Goal: Information Seeking & Learning: Learn about a topic

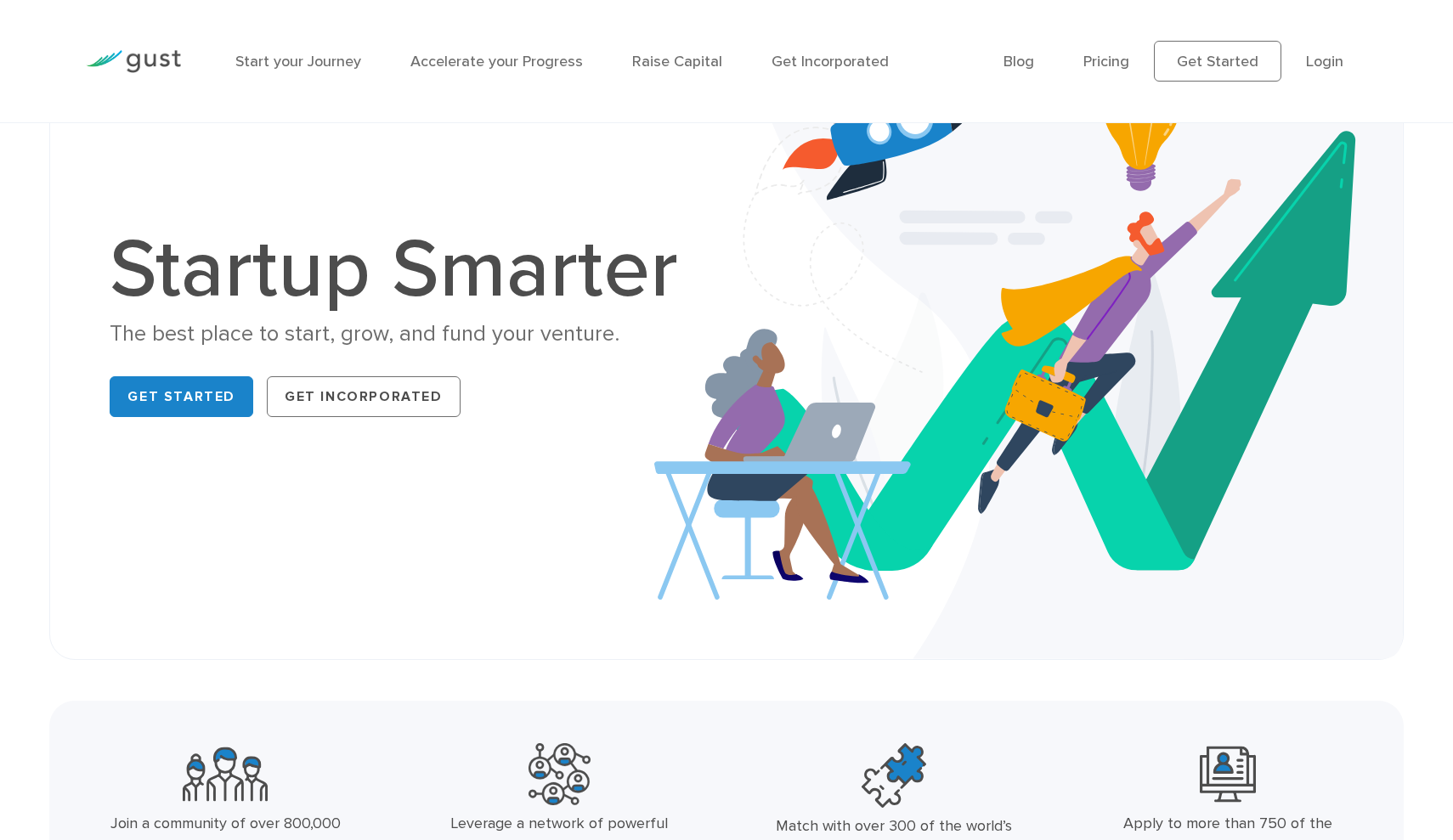
scroll to position [143, 0]
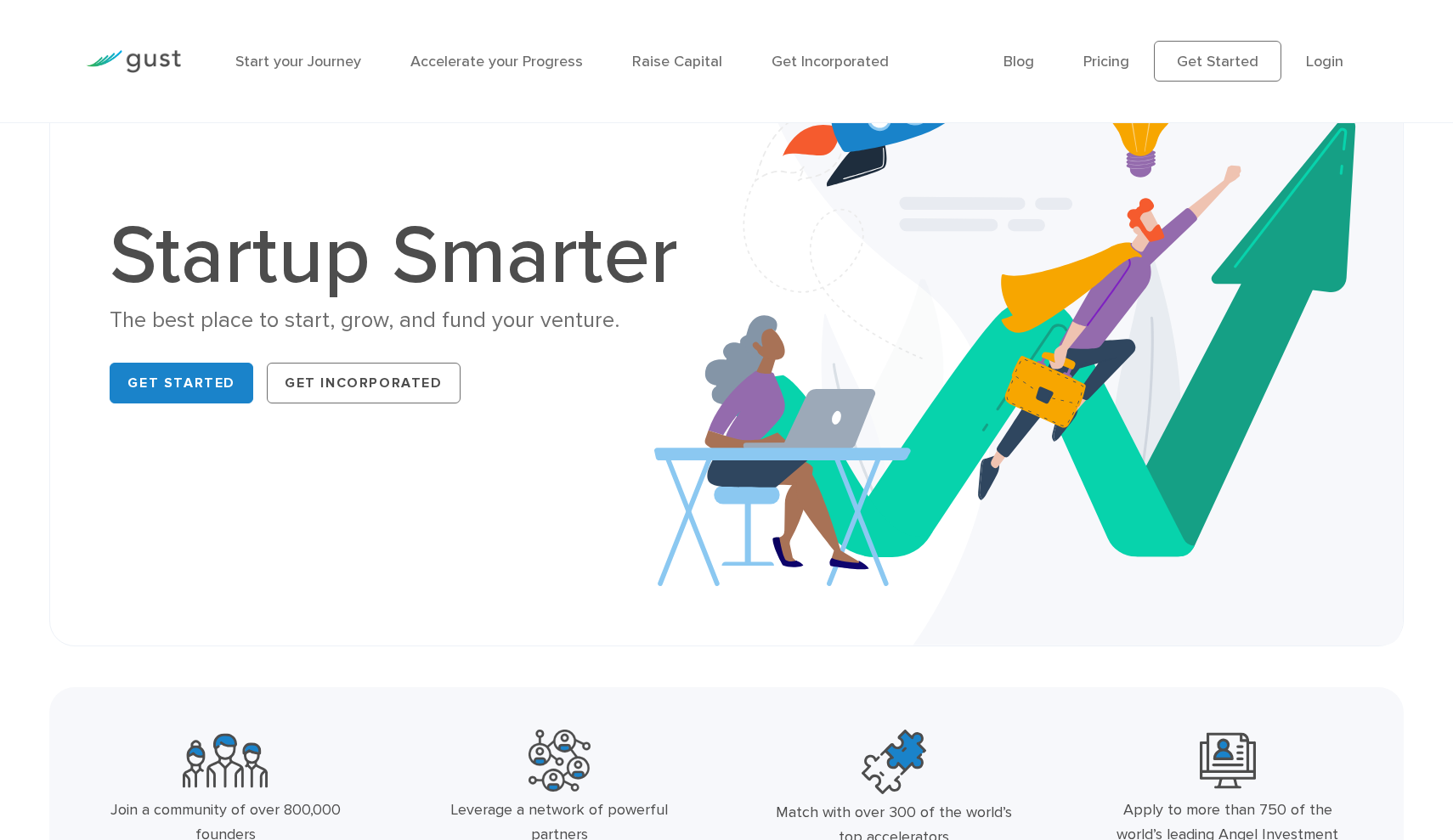
click at [501, 322] on div "The best place to start, grow, and fund your venture." at bounding box center [403, 321] width 587 height 30
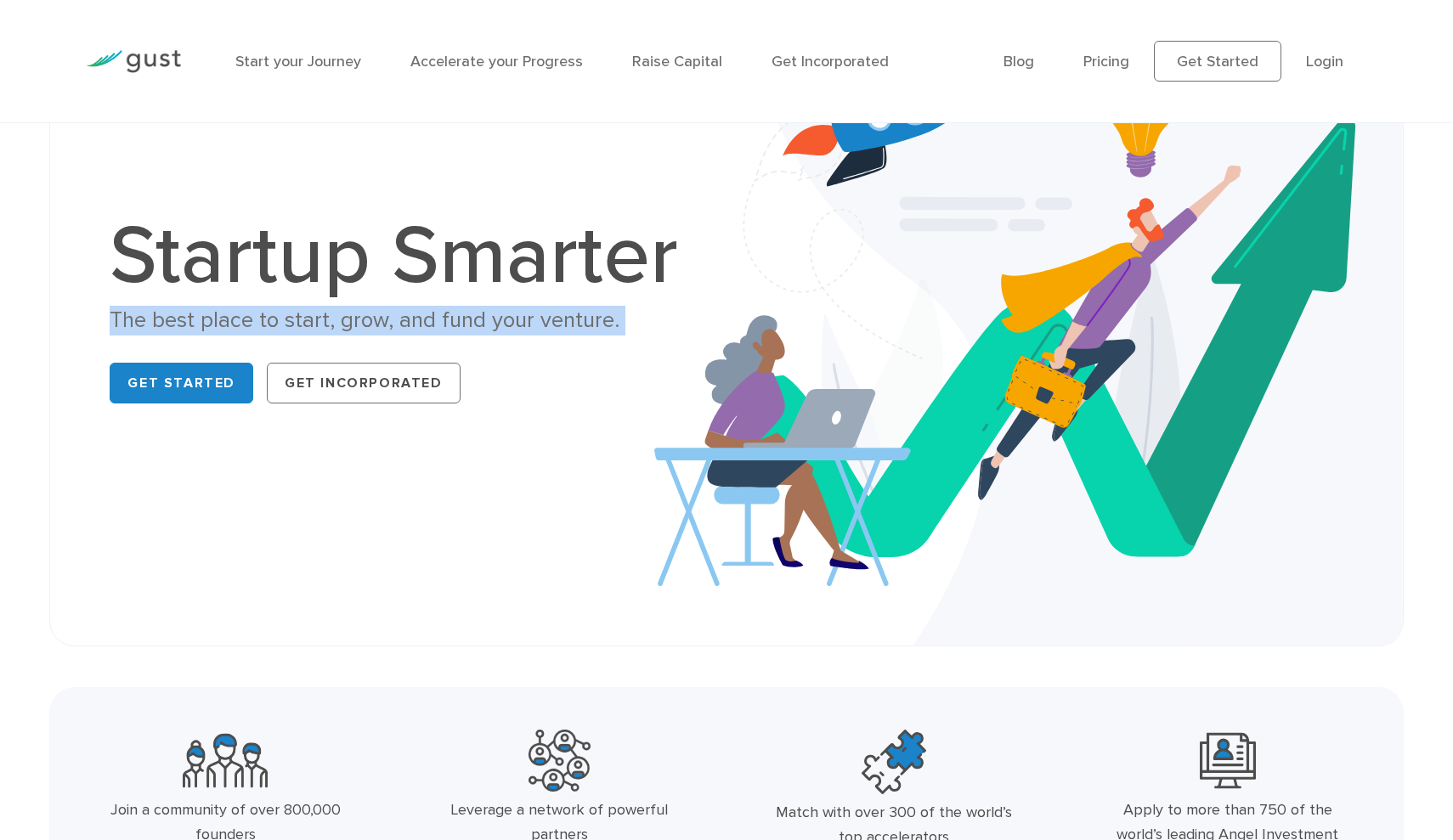
click at [501, 322] on div "The best place to start, grow, and fund your venture." at bounding box center [403, 321] width 587 height 30
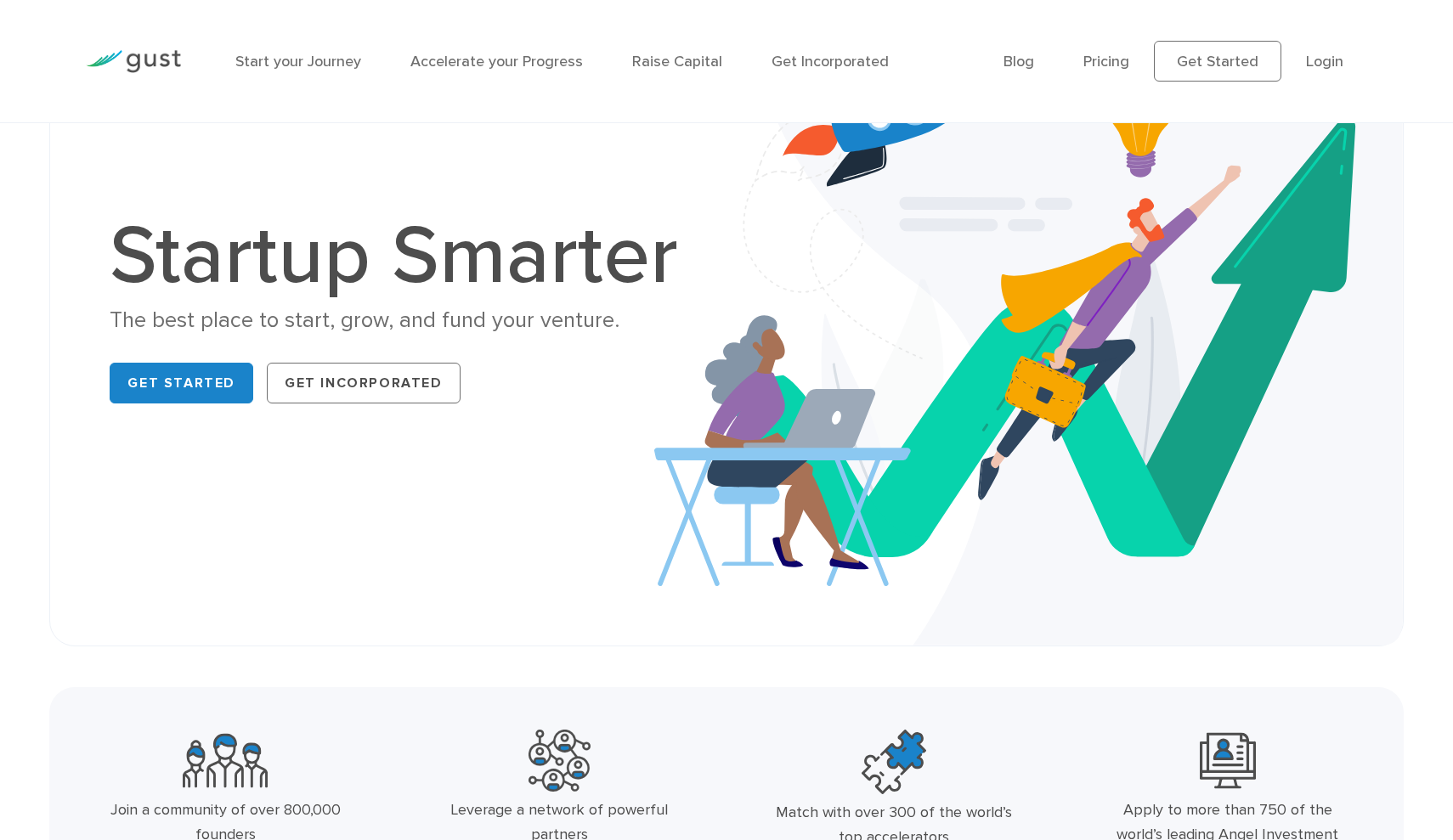
click at [543, 335] on div "Startup Smarter The best place to start, grow, and fund your venture. Get Start…" at bounding box center [403, 313] width 587 height 194
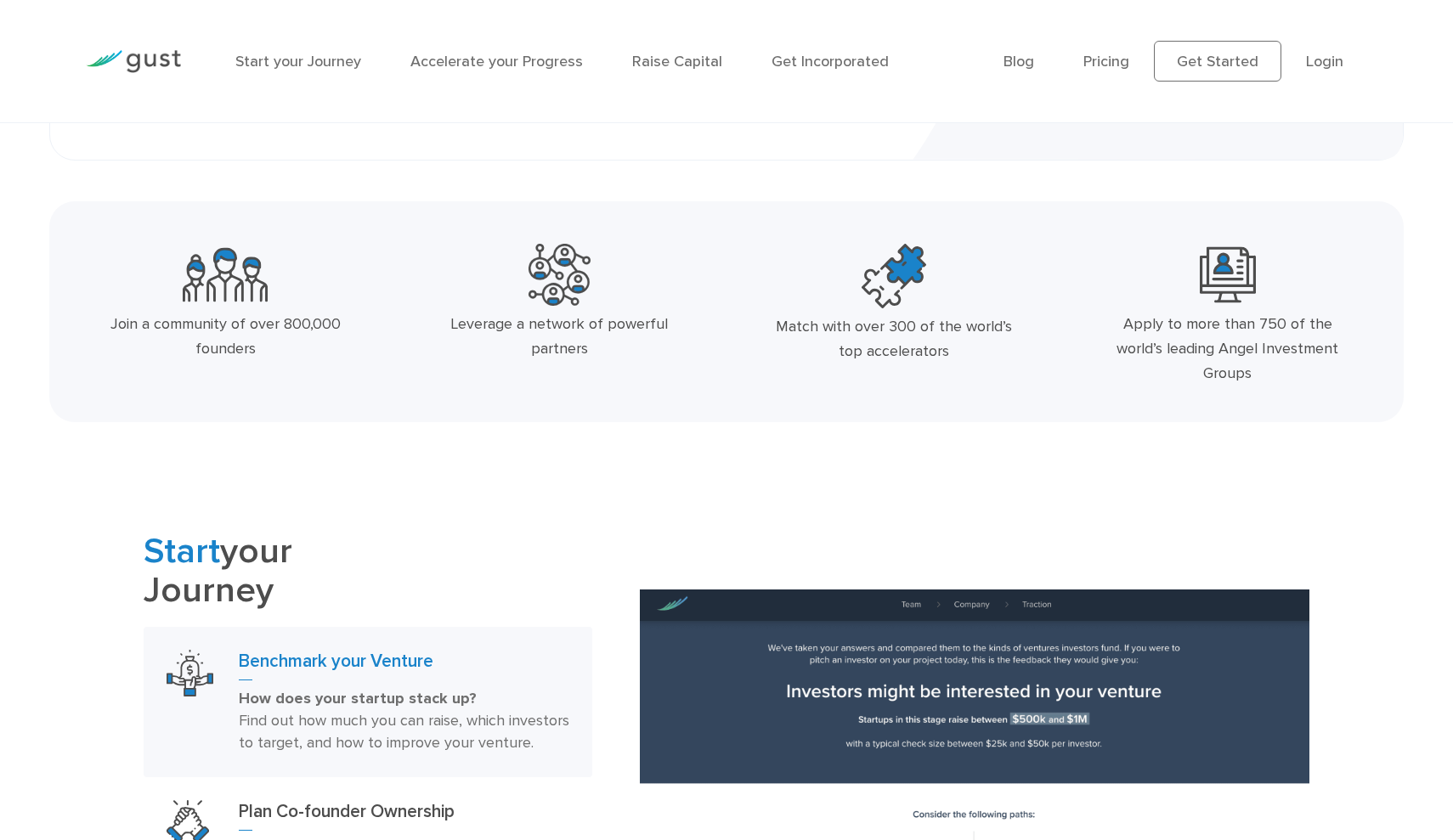
scroll to position [664, 0]
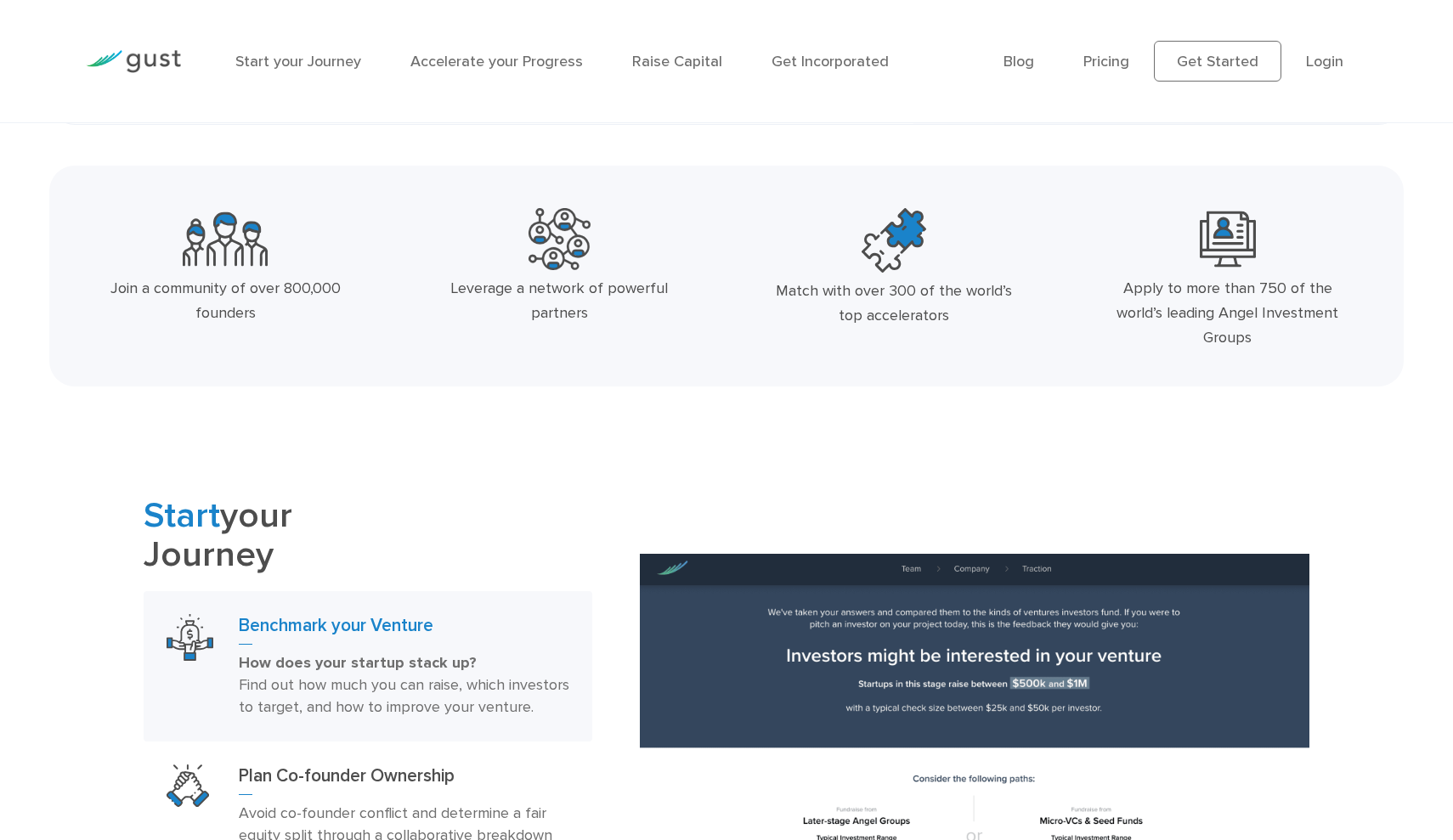
click at [261, 286] on div "Join a community of over 800,000 founders" at bounding box center [226, 301] width 248 height 50
click at [521, 309] on div "Leverage a network of powerful partners" at bounding box center [560, 301] width 248 height 50
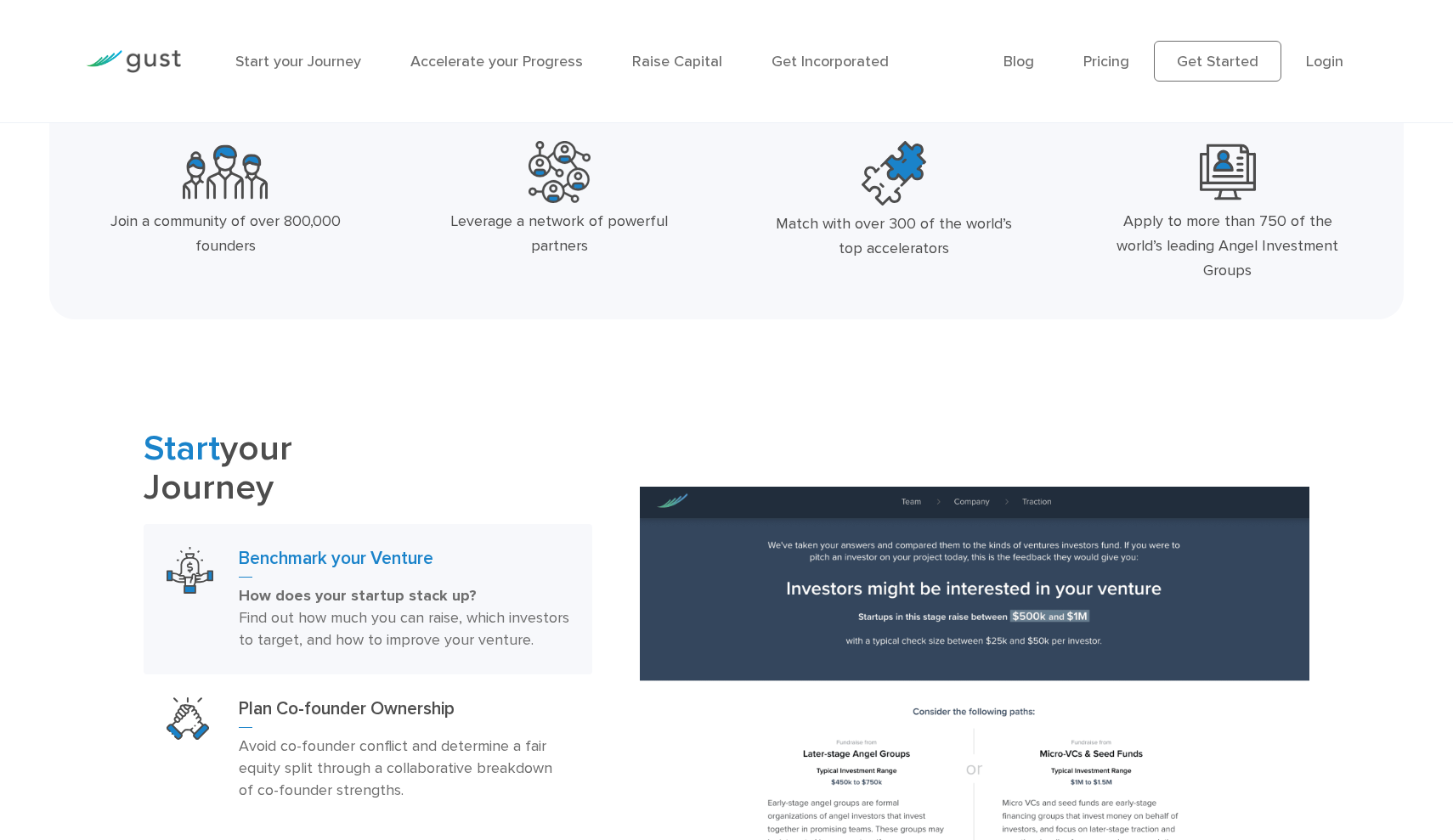
scroll to position [734, 0]
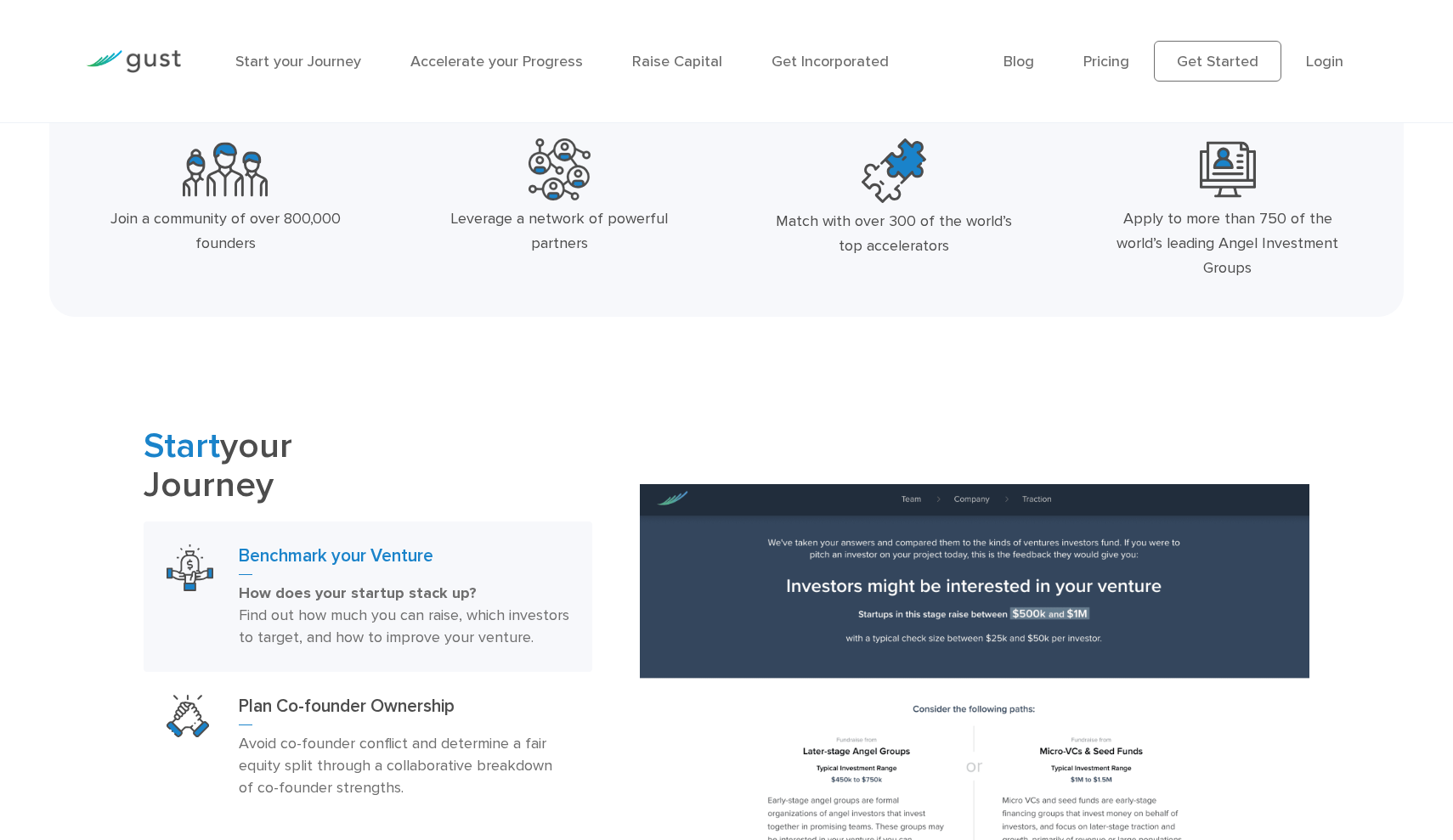
click at [294, 181] on div at bounding box center [226, 169] width 309 height 62
click at [289, 216] on div "Join a community of over 800,000 founders" at bounding box center [226, 232] width 248 height 50
click at [323, 220] on div "Join a community of over 800,000 founders" at bounding box center [226, 232] width 248 height 50
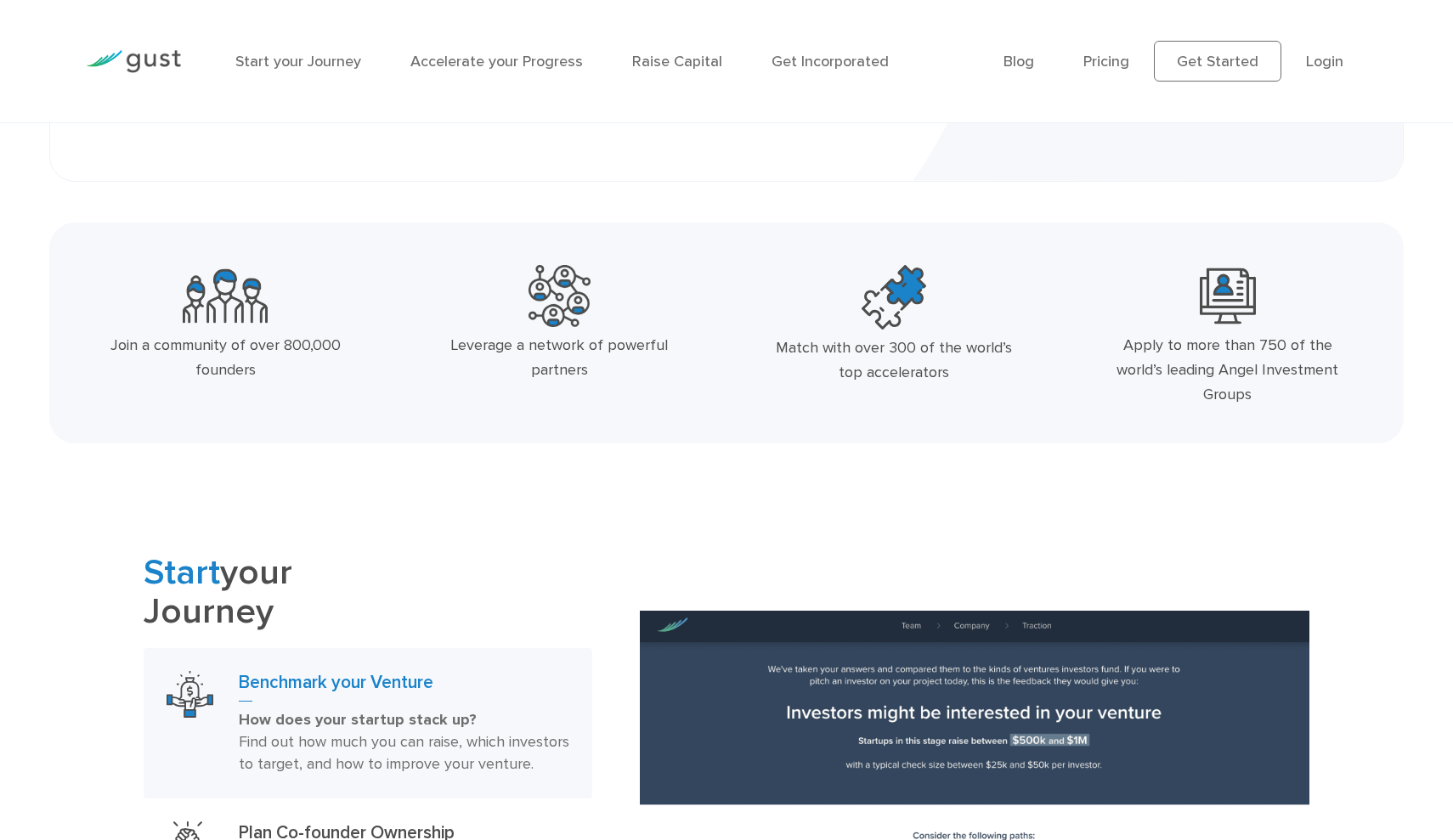
scroll to position [591, 0]
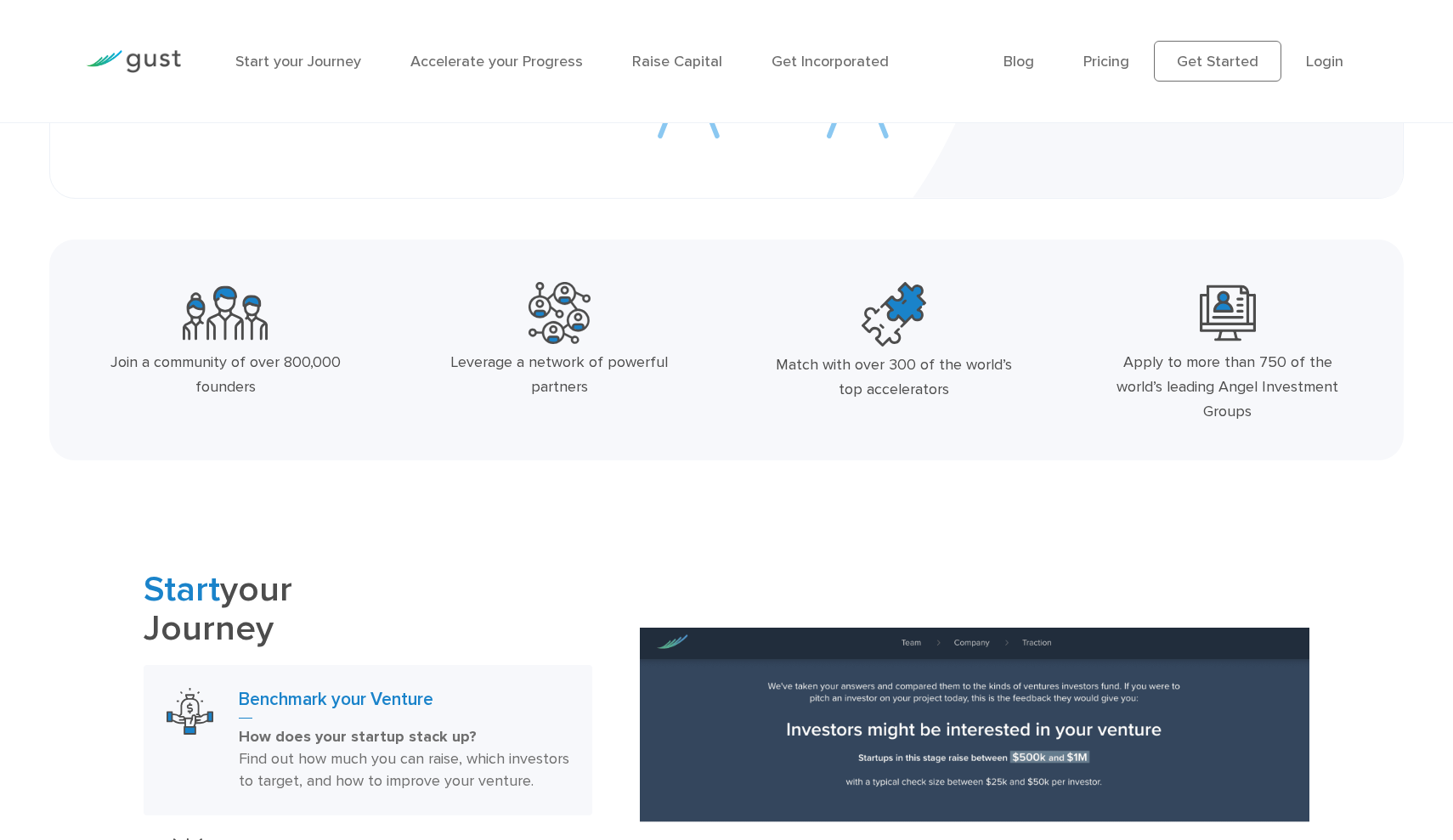
click at [594, 342] on div at bounding box center [560, 313] width 309 height 62
click at [848, 382] on div "Match with over 300 of the world’s top accelerators" at bounding box center [893, 378] width 248 height 50
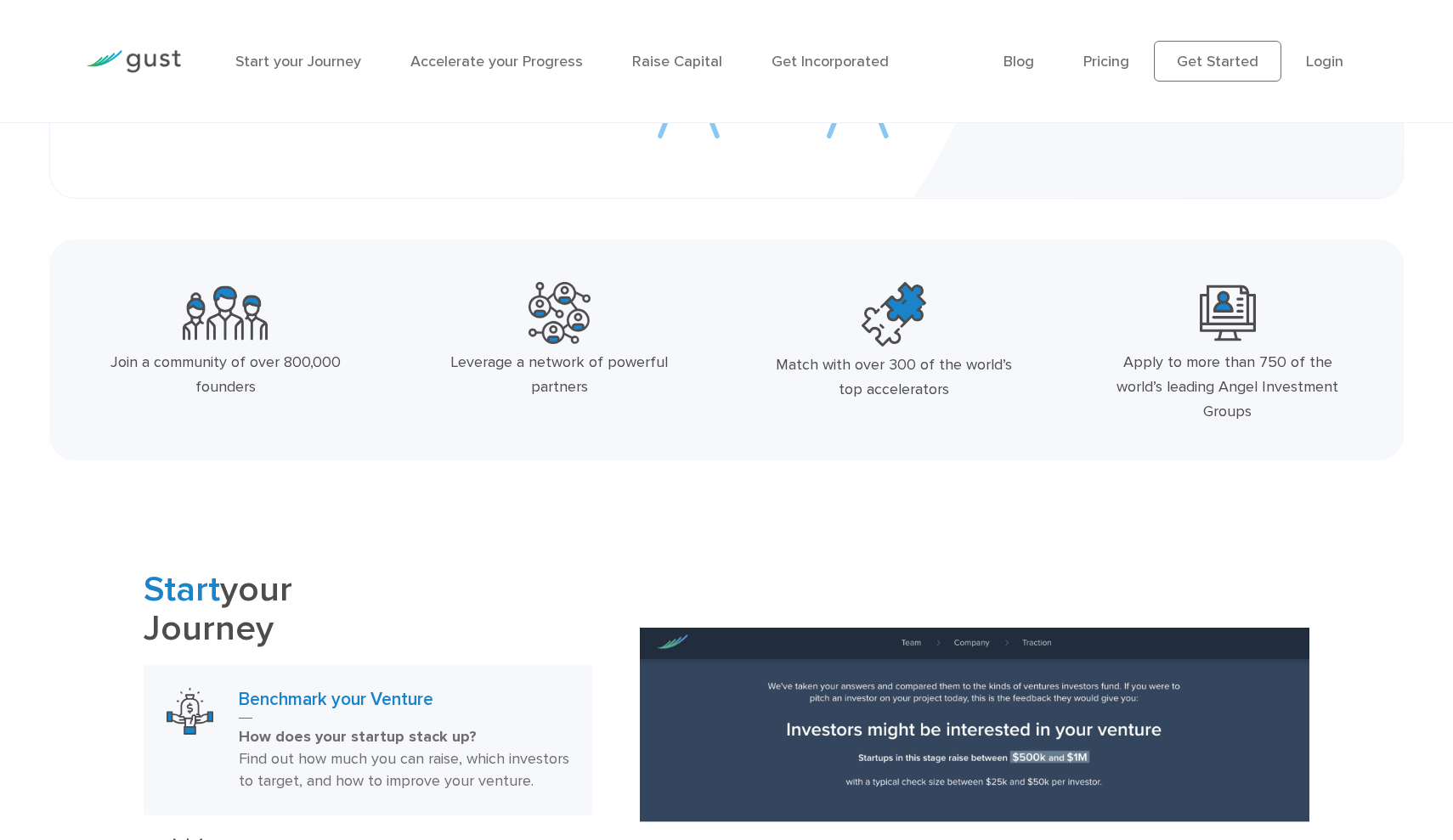
click at [1156, 392] on div "Apply to more than 750 of the world’s leading Angel Investment Groups" at bounding box center [1227, 388] width 248 height 73
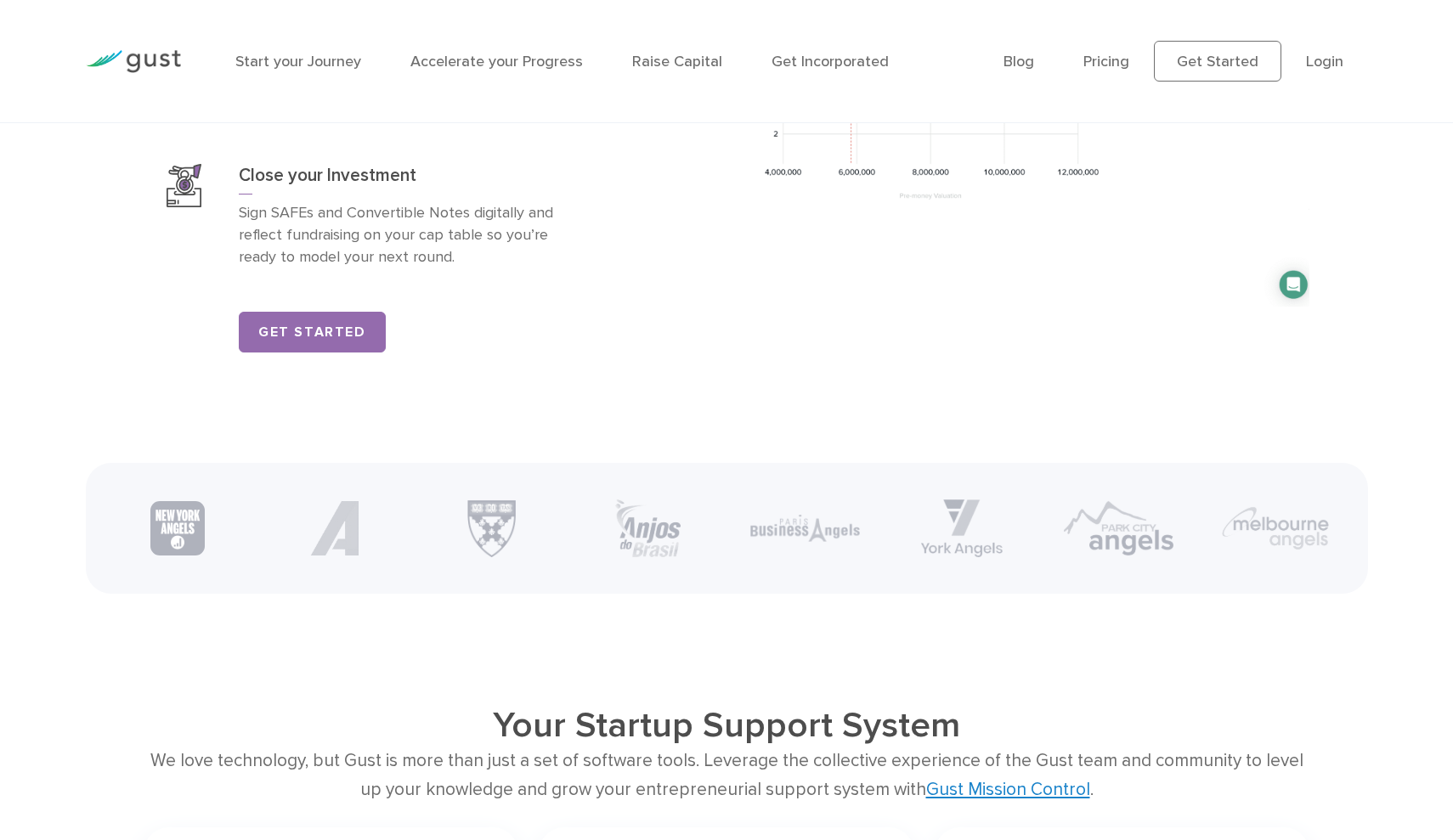
scroll to position [2259, 0]
